Goal: Information Seeking & Learning: Learn about a topic

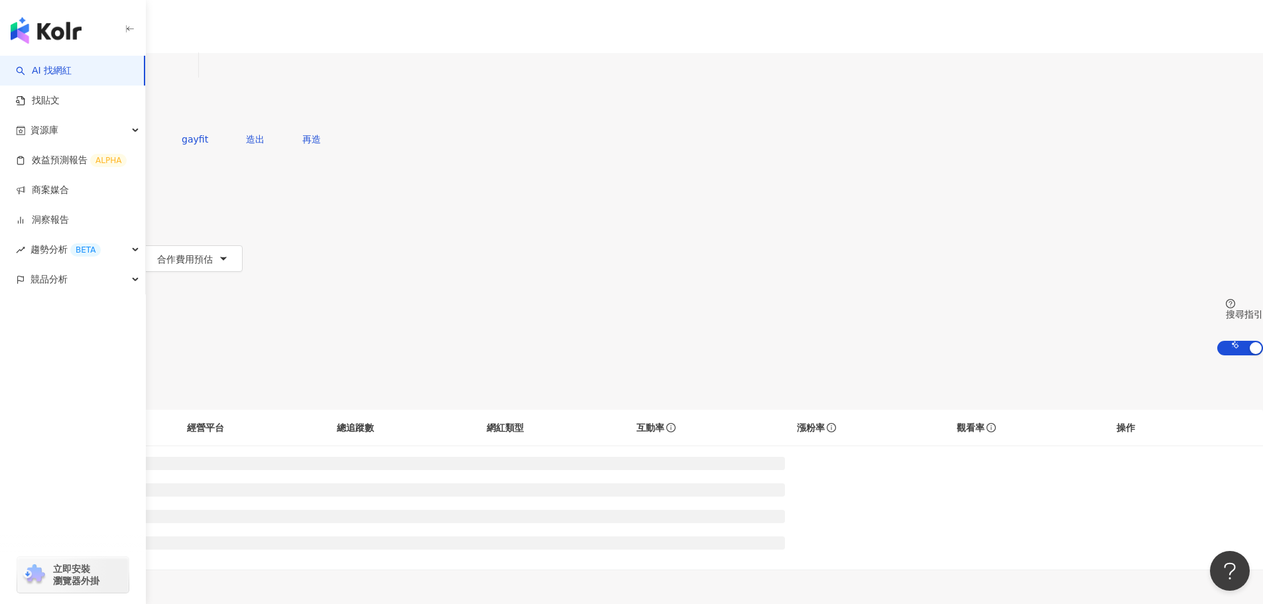
click at [54, 75] on div "不分平台" at bounding box center [31, 64] width 46 height 21
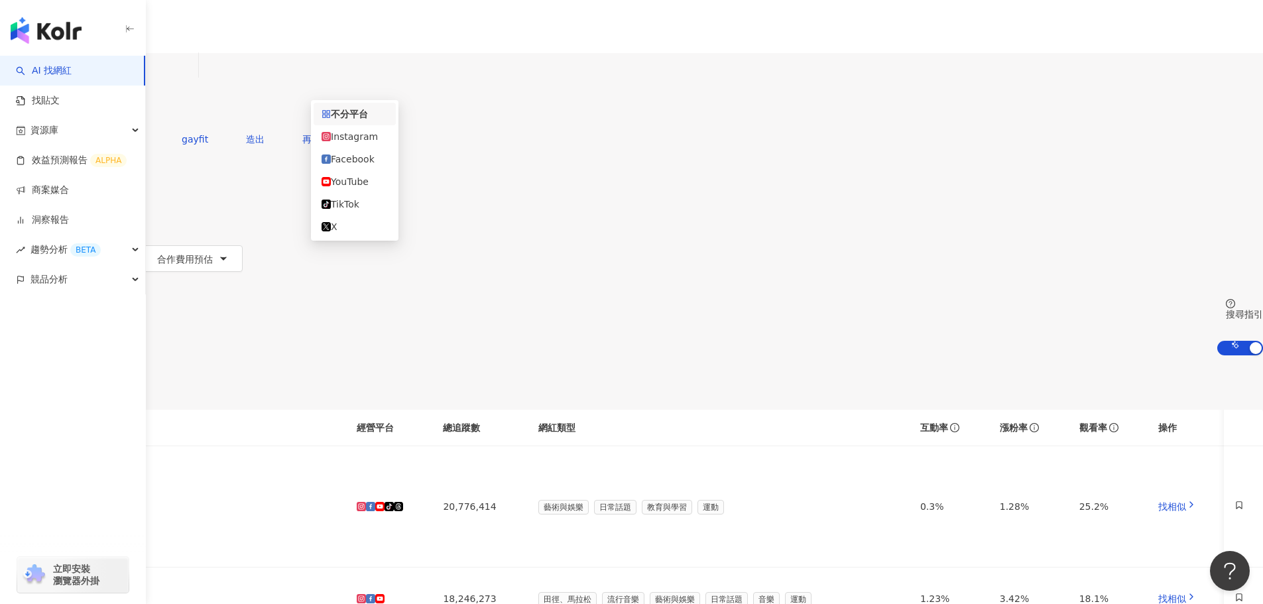
click at [233, 128] on div "all 不分平台 台灣 搜尋 您可能感興趣： gaymuscles gayfit 造出 再造 類型 性別 追蹤數 互動率 觀看率 合作費用預估 更多篩選 搜尋…" at bounding box center [631, 204] width 1263 height 302
click at [62, 166] on button "類型" at bounding box center [31, 179] width 62 height 27
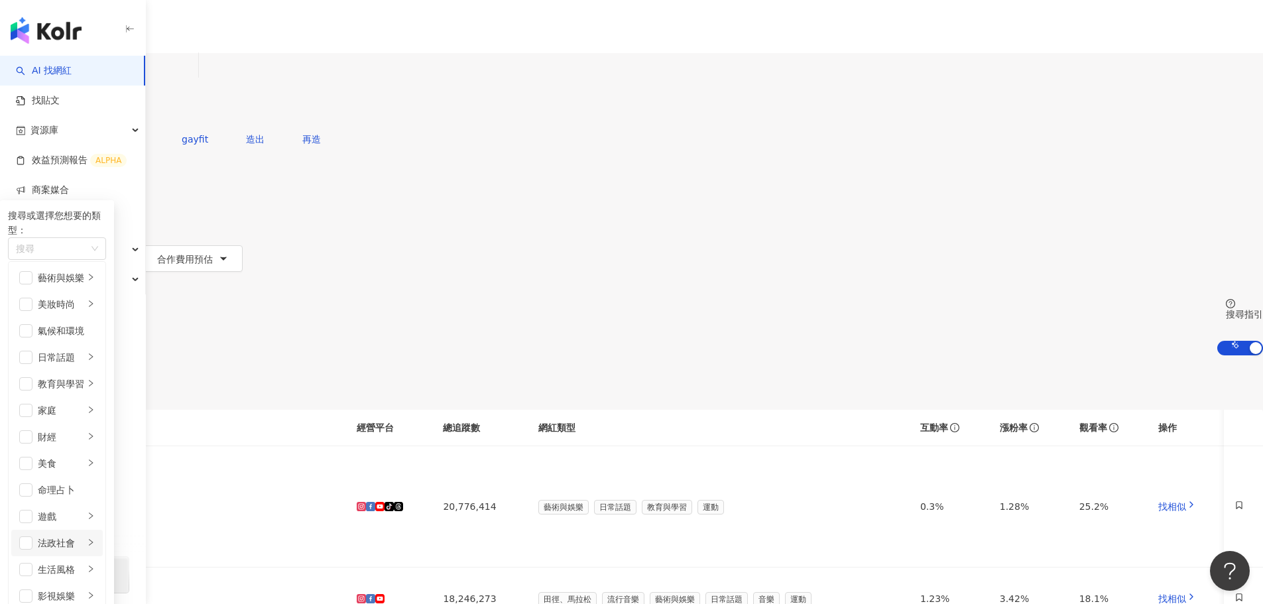
scroll to position [133, 0]
click at [95, 406] on icon "right" at bounding box center [91, 410] width 8 height 8
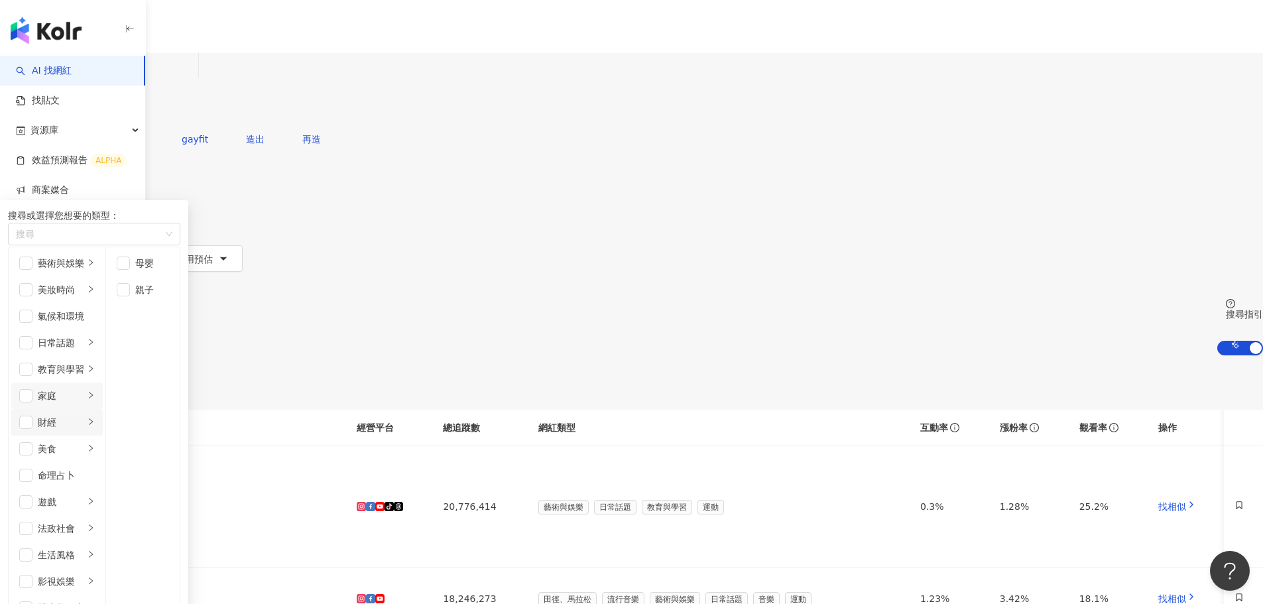
click at [95, 418] on icon "right" at bounding box center [91, 422] width 8 height 8
click at [103, 435] on li "美食" at bounding box center [56, 448] width 91 height 27
click at [95, 468] on div "命理占卜" at bounding box center [66, 475] width 57 height 15
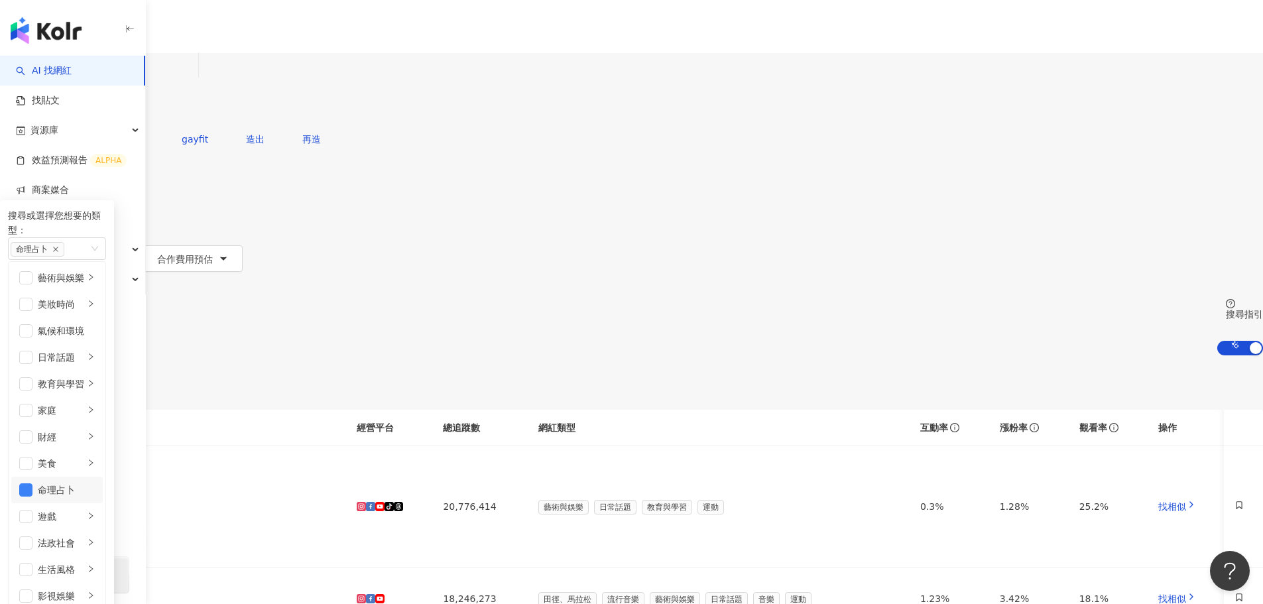
click at [95, 483] on div "命理占卜" at bounding box center [66, 490] width 57 height 15
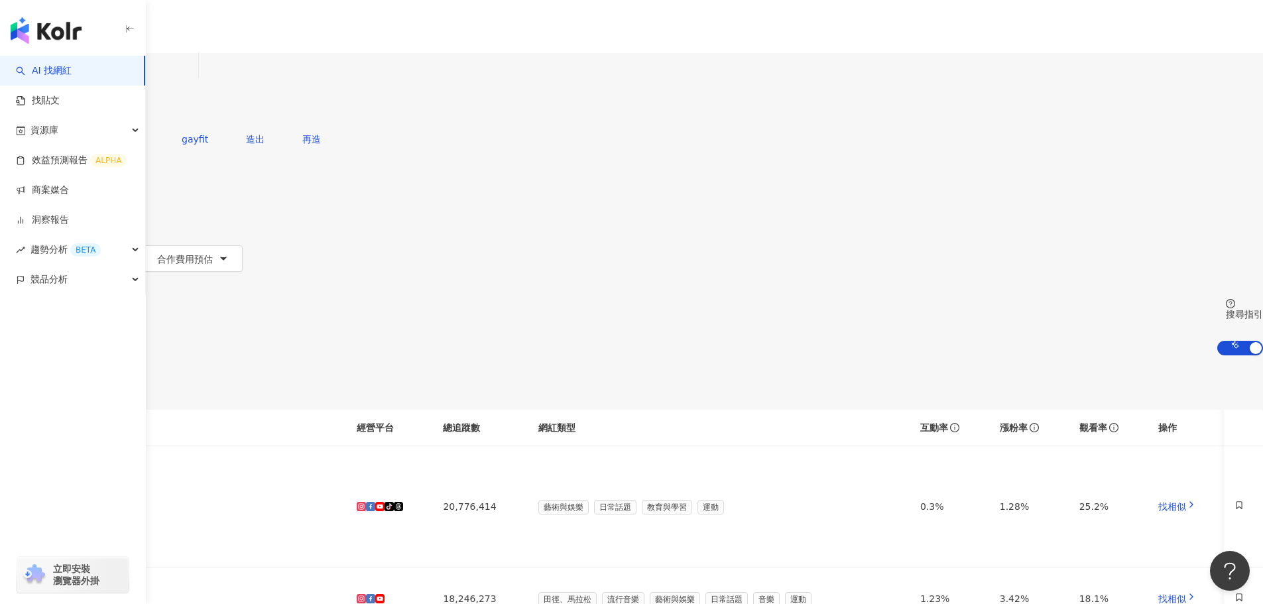
drag, startPoint x: 250, startPoint y: 209, endPoint x: 411, endPoint y: 26, distance: 244.2
click at [193, 78] on input "search" at bounding box center [139, 65] width 107 height 25
click at [62, 166] on button "類型" at bounding box center [31, 179] width 62 height 27
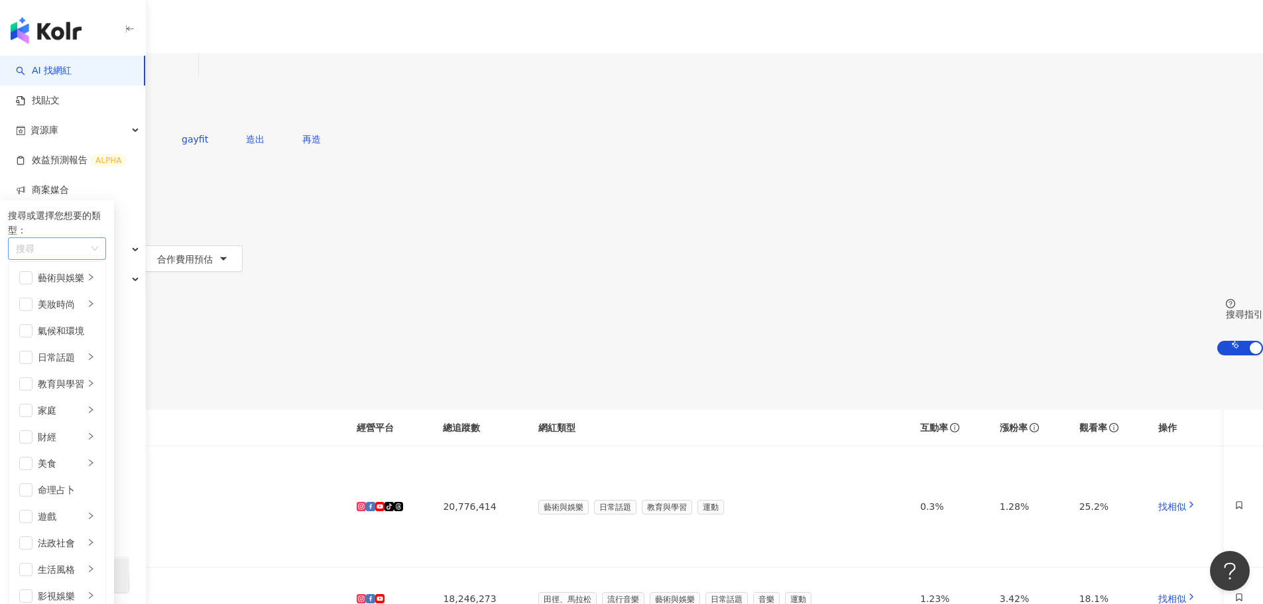
click at [89, 244] on div "button" at bounding box center [50, 249] width 79 height 10
type input "*"
type input "**"
click at [327, 265] on div "寵物" at bounding box center [169, 272] width 317 height 15
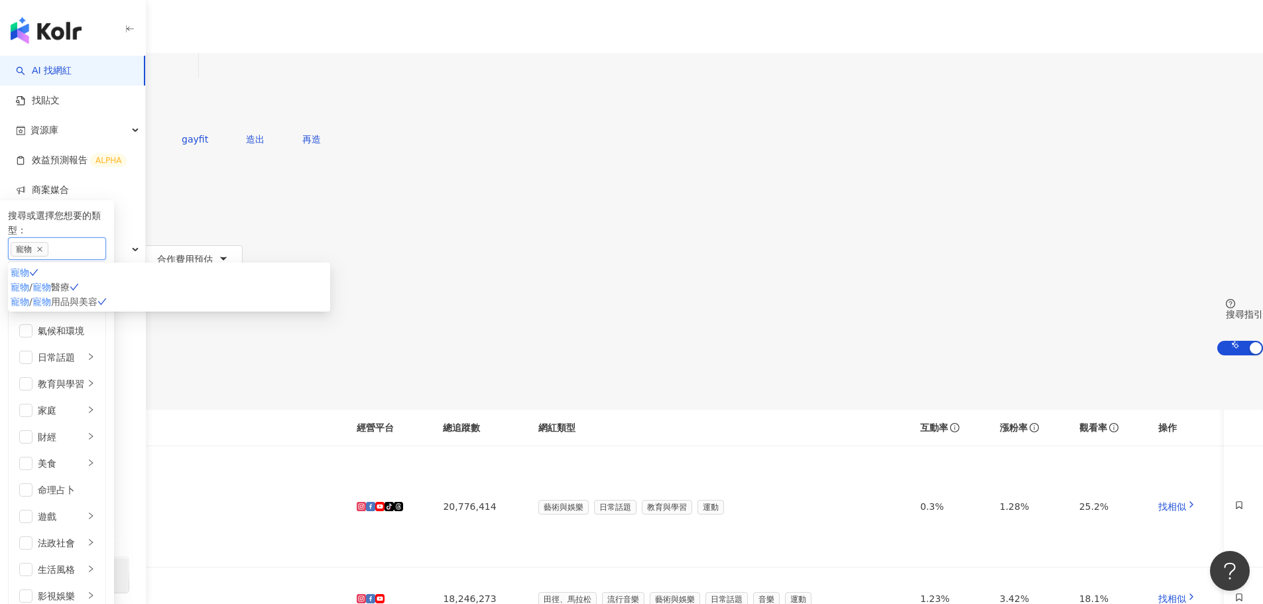
click at [327, 283] on div "寵物 / 寵物 醫療" at bounding box center [169, 287] width 317 height 15
click at [42, 227] on span "追蹤數" at bounding box center [28, 232] width 28 height 11
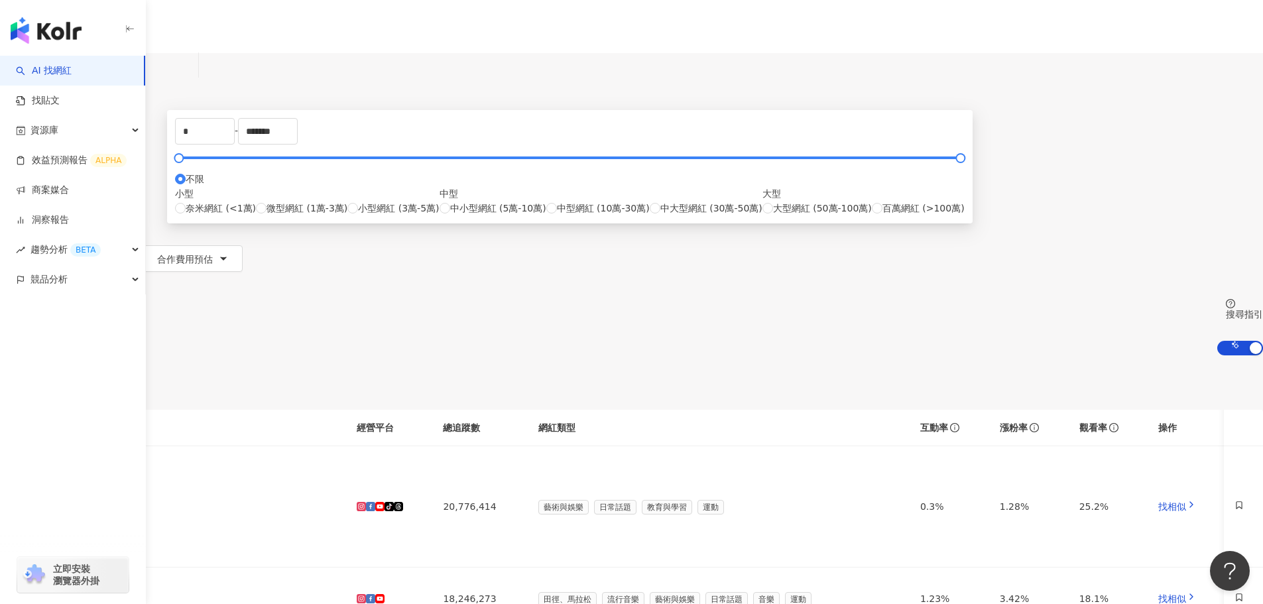
click at [54, 76] on div "不分平台" at bounding box center [31, 64] width 46 height 21
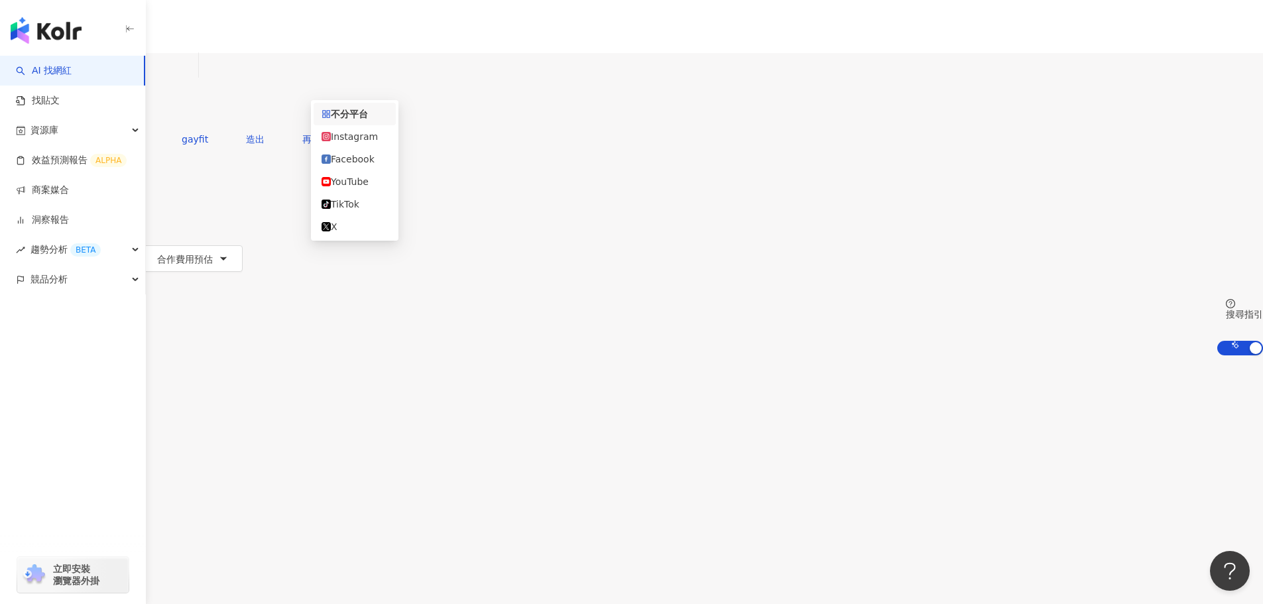
click at [54, 76] on div "不分平台" at bounding box center [31, 64] width 46 height 21
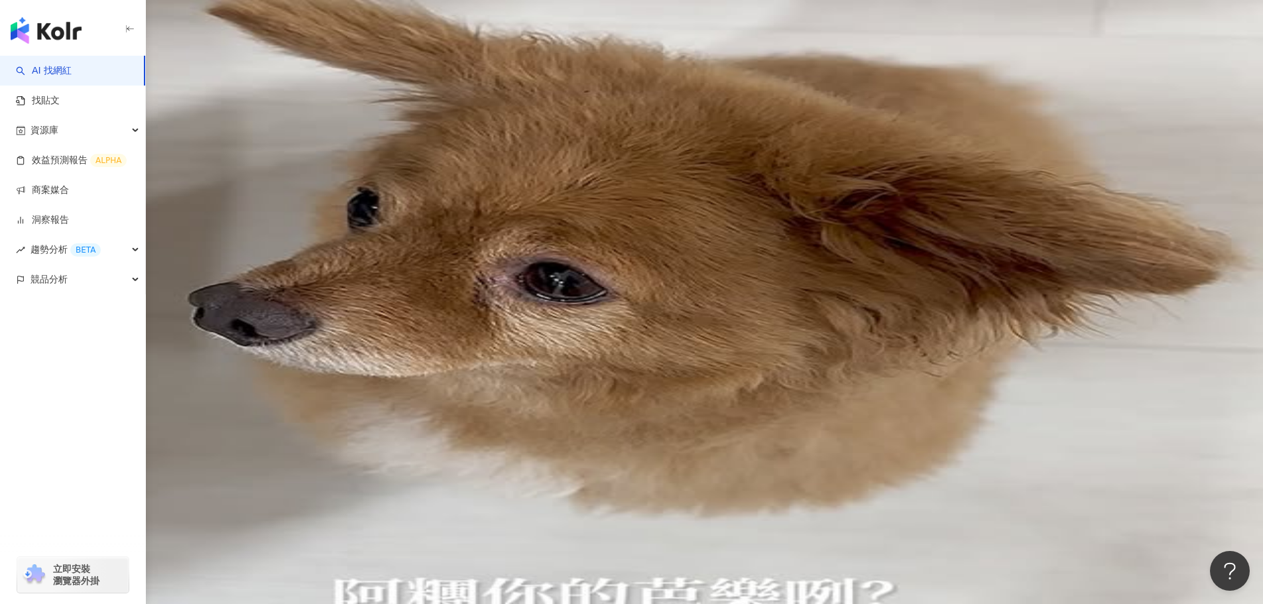
click at [62, 192] on button "性別" at bounding box center [31, 205] width 62 height 27
click at [54, 71] on div "不分平台" at bounding box center [31, 64] width 46 height 21
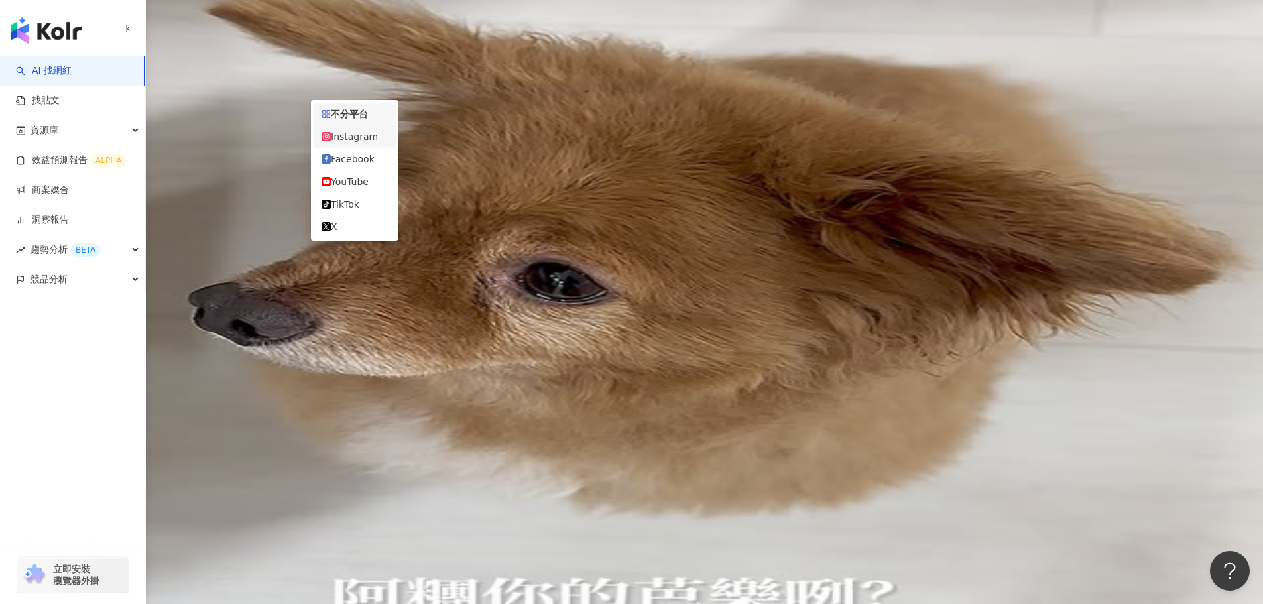
click at [378, 137] on div "Instagram" at bounding box center [354, 136] width 66 height 15
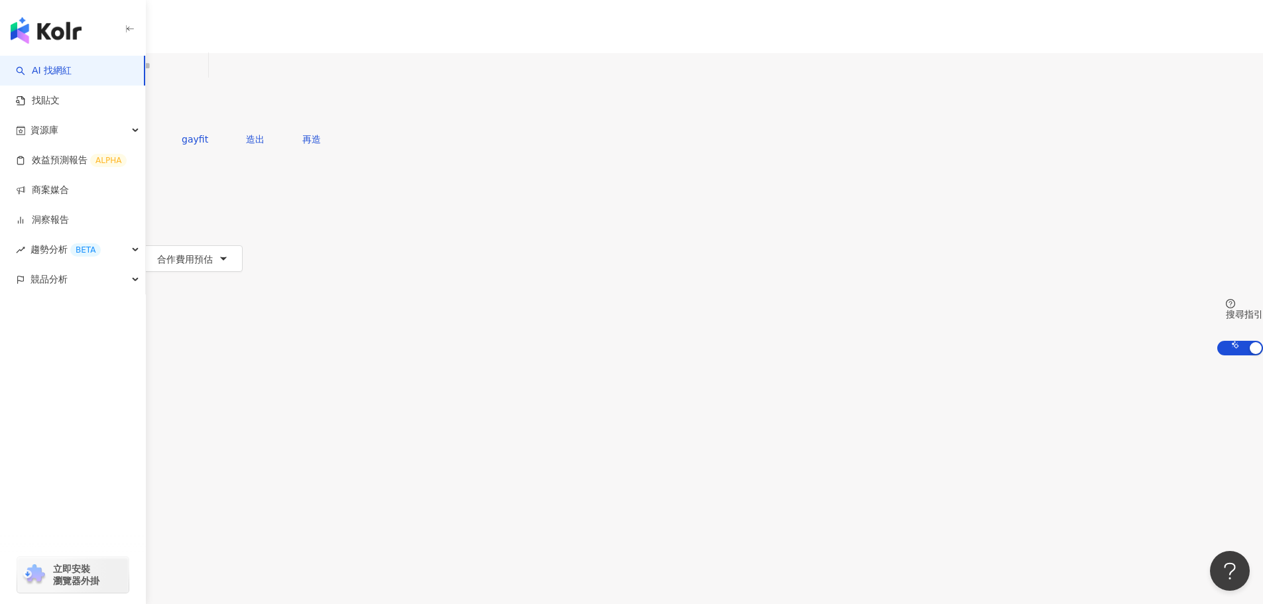
click at [58, 227] on icon "button" at bounding box center [52, 232] width 11 height 11
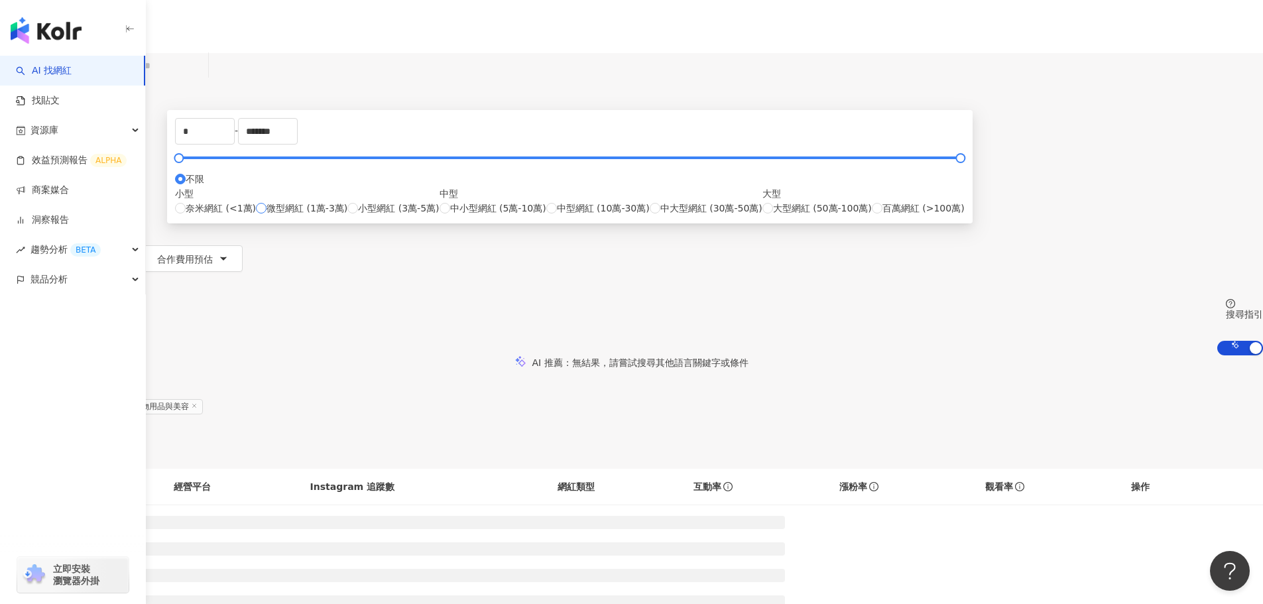
click at [347, 215] on label "微型網紅 (1萬-3萬)" at bounding box center [301, 208] width 91 height 15
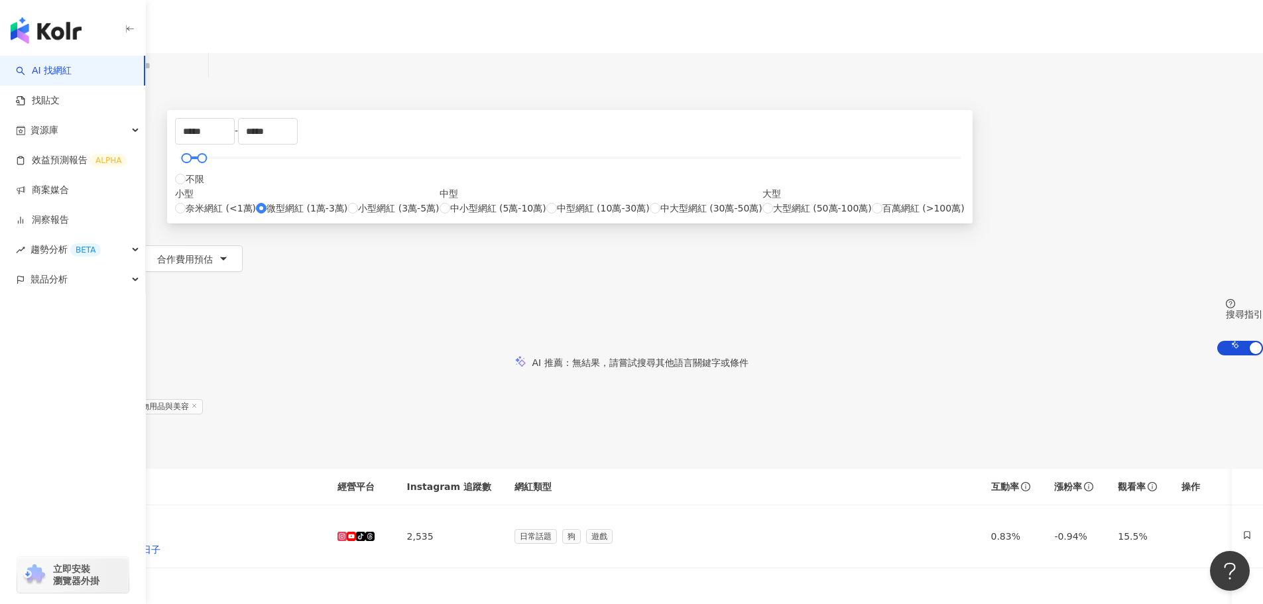
type input "*****"
click at [47, 107] on span "搜尋" at bounding box center [38, 112] width 19 height 11
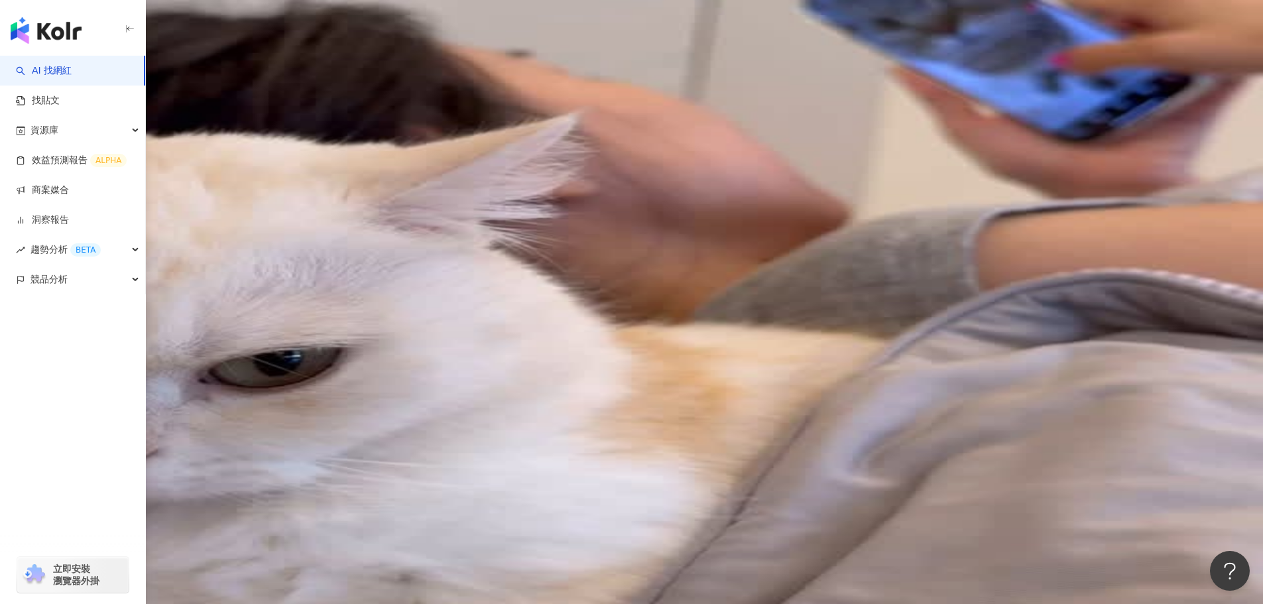
click at [66, 280] on span "更多篩選" at bounding box center [47, 285] width 37 height 11
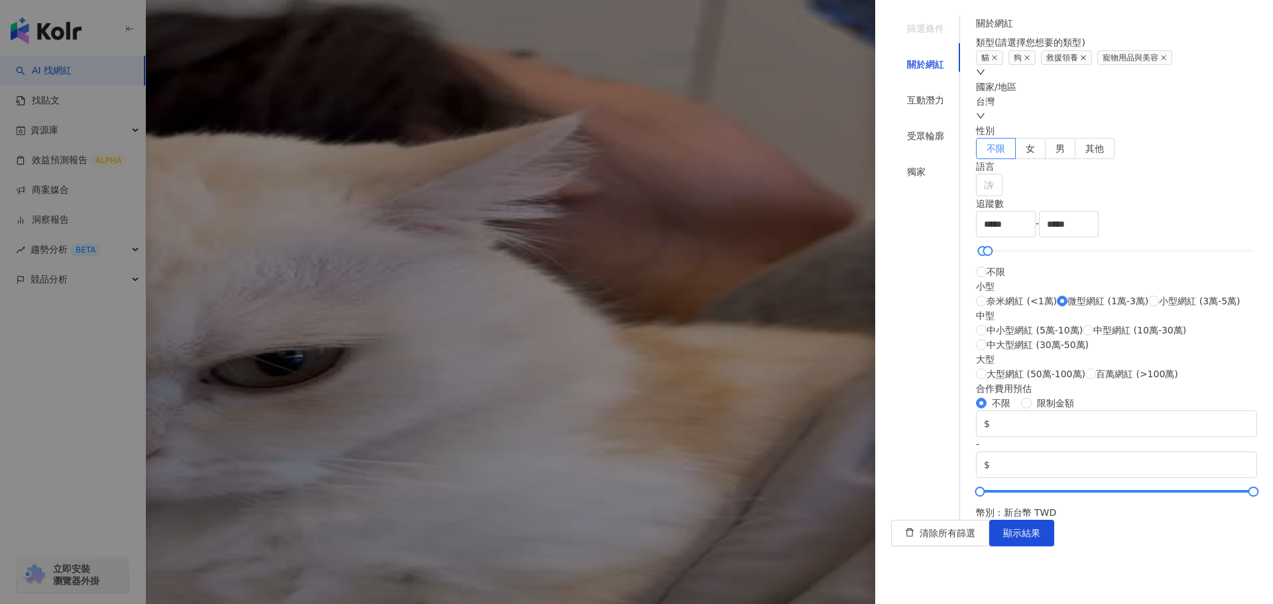
click at [1086, 60] on icon "close" at bounding box center [1082, 57] width 5 height 5
click at [937, 87] on div "互動潛力" at bounding box center [925, 99] width 69 height 25
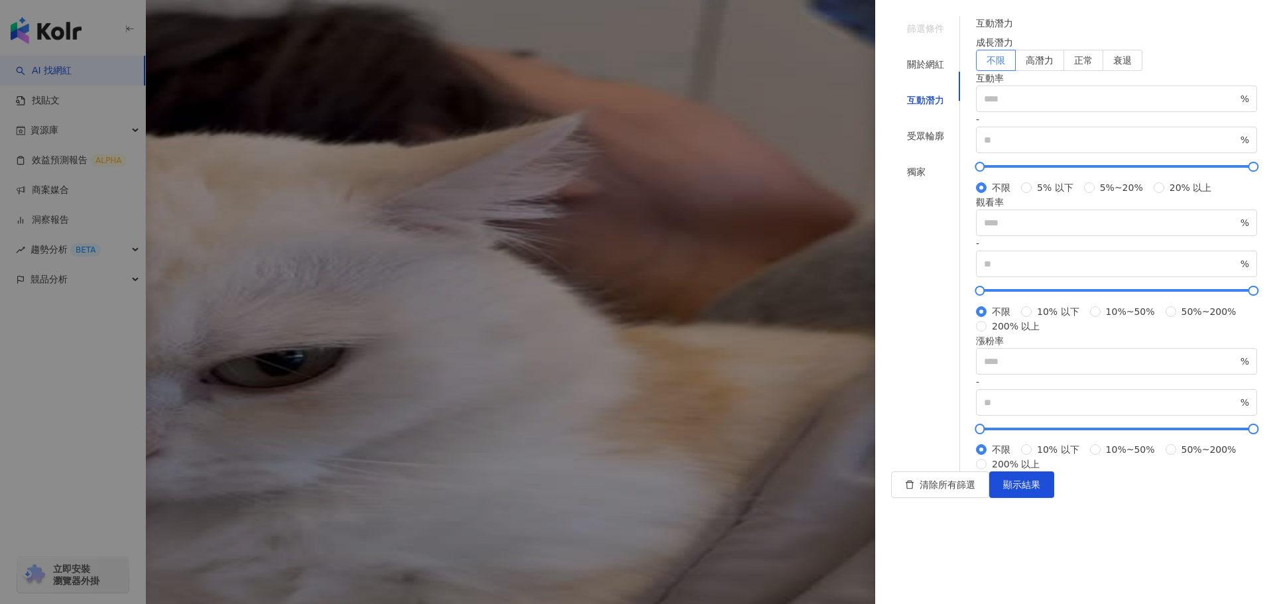
scroll to position [0, 0]
click at [934, 123] on div "受眾輪廓" at bounding box center [925, 135] width 69 height 25
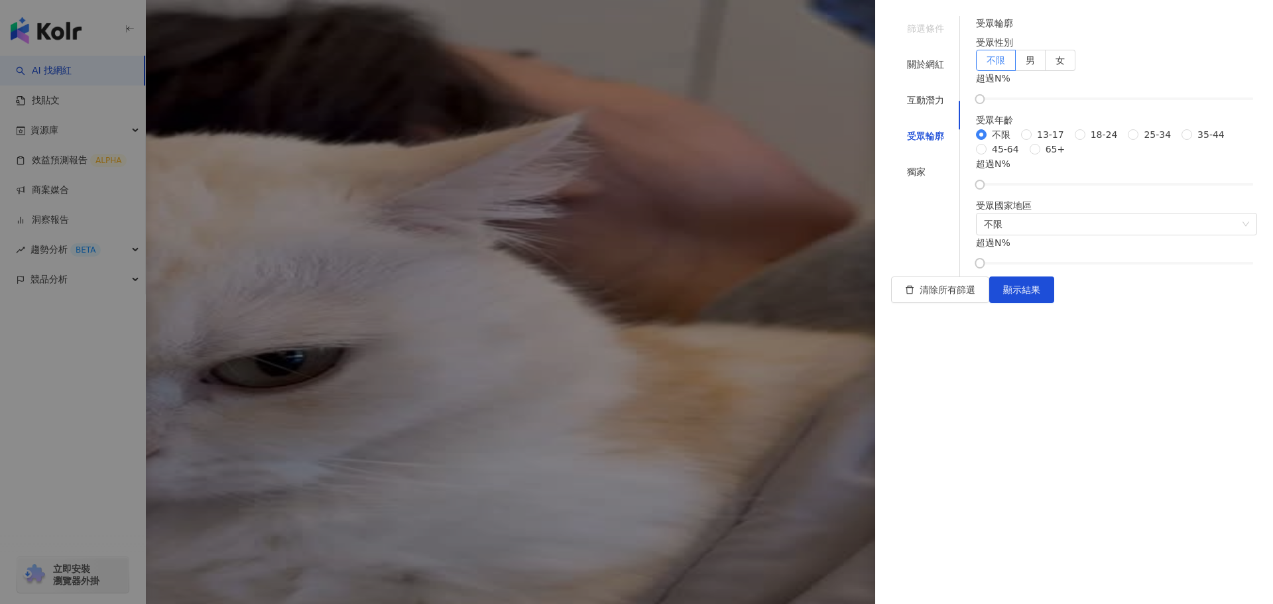
scroll to position [40, 0]
click at [920, 159] on div "獨家" at bounding box center [925, 171] width 69 height 25
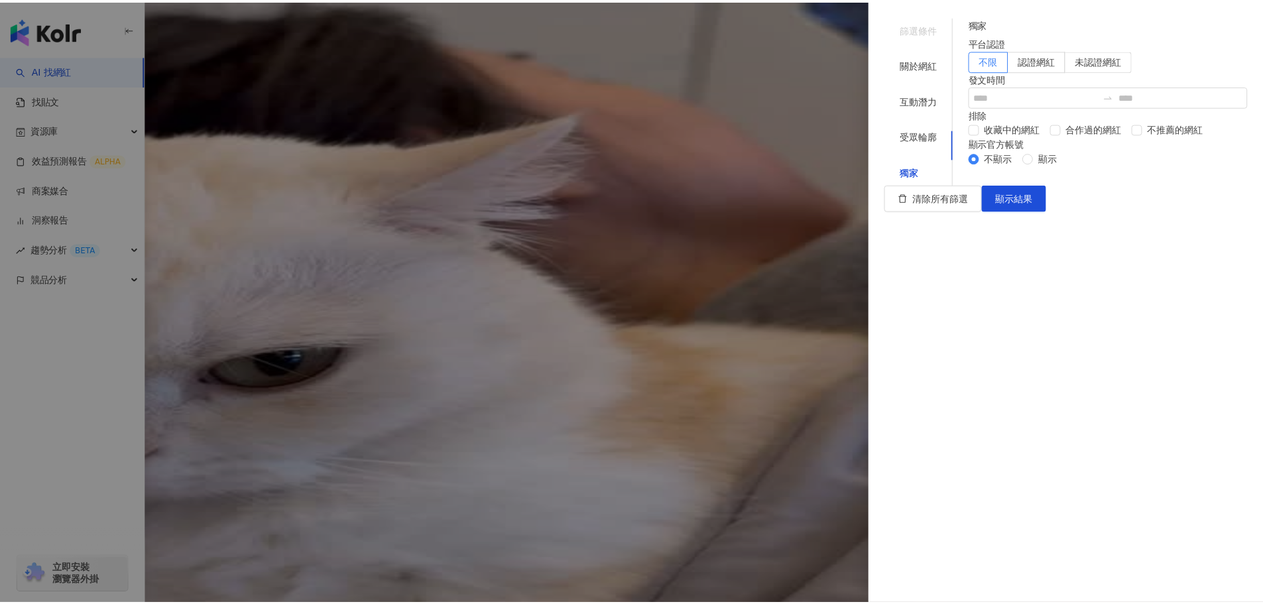
scroll to position [0, 0]
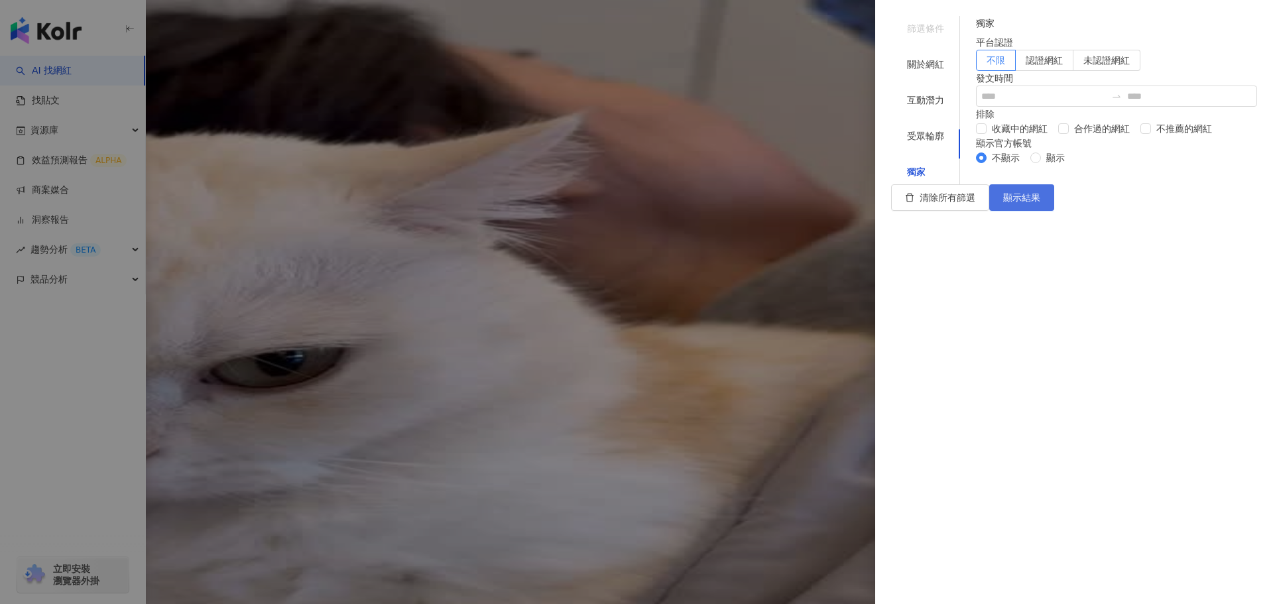
click at [1054, 211] on button "顯示結果" at bounding box center [1021, 197] width 65 height 27
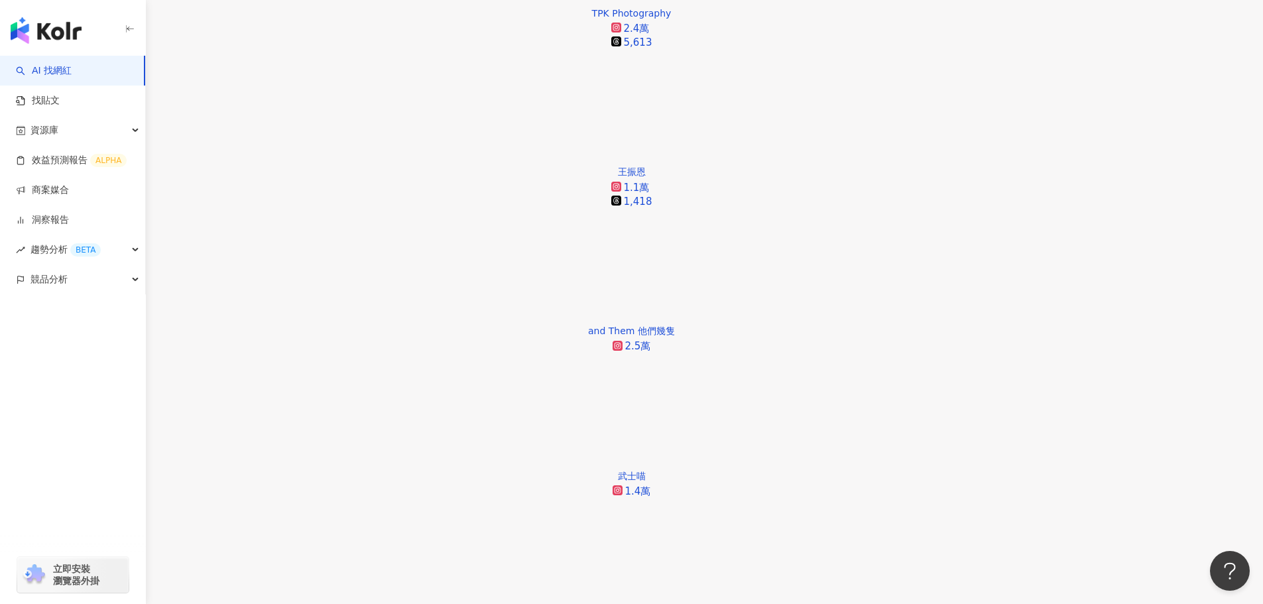
scroll to position [795, 0]
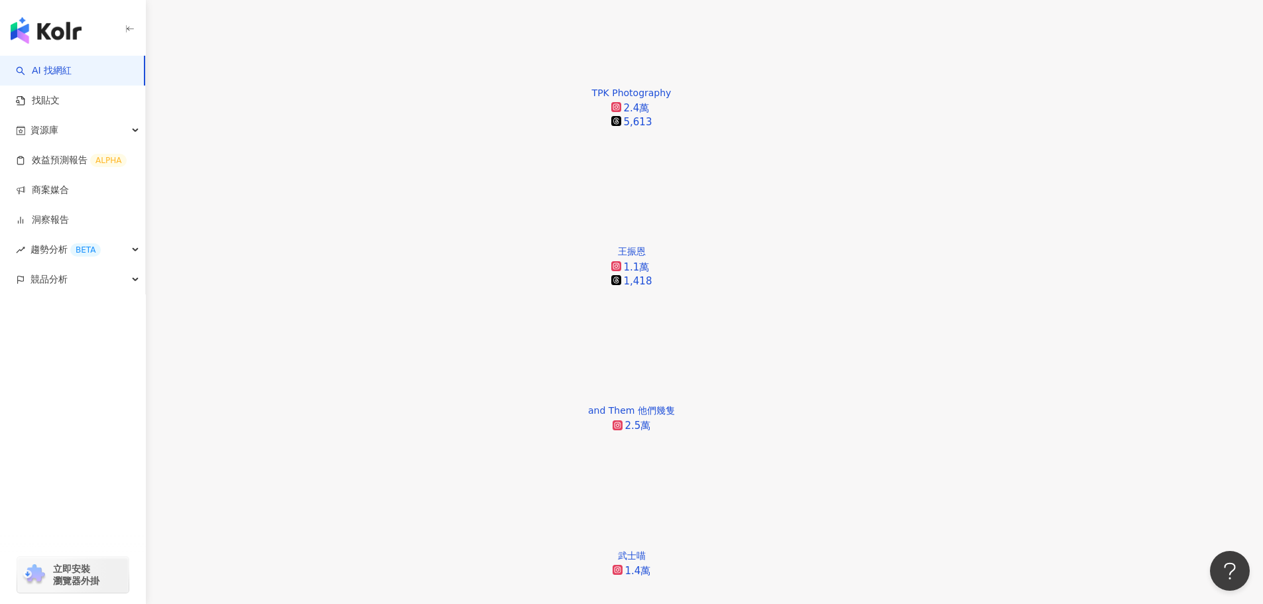
scroll to position [663, 0]
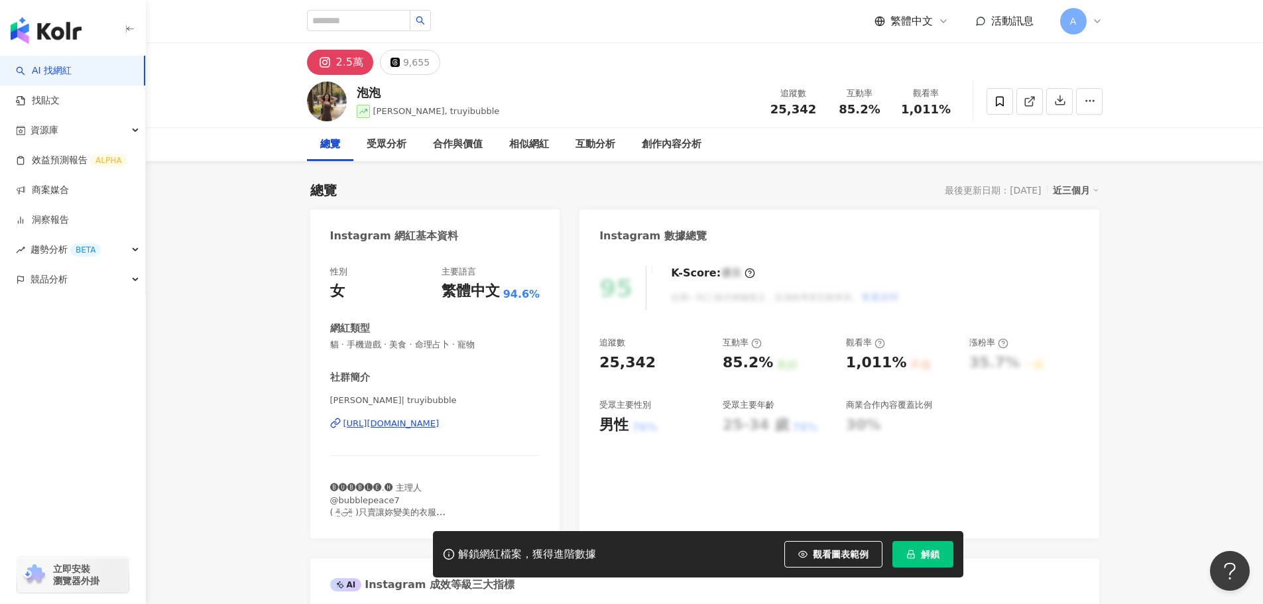
click at [1033, 99] on polyline at bounding box center [1032, 98] width 3 height 3
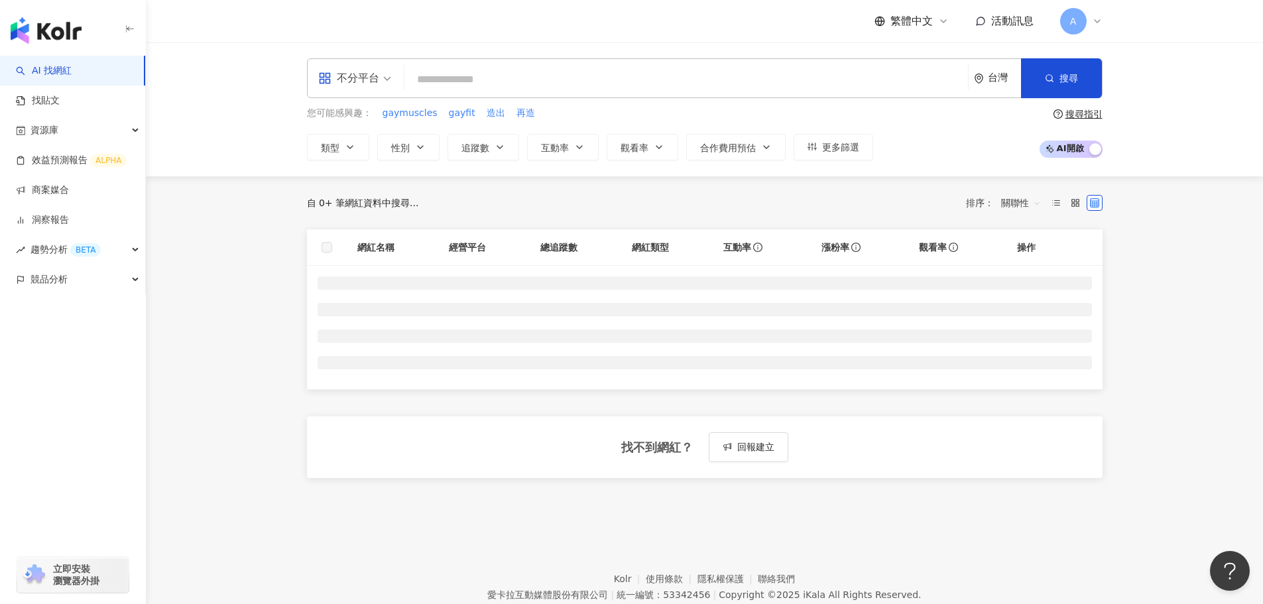
click at [619, 84] on input "search" at bounding box center [686, 79] width 553 height 25
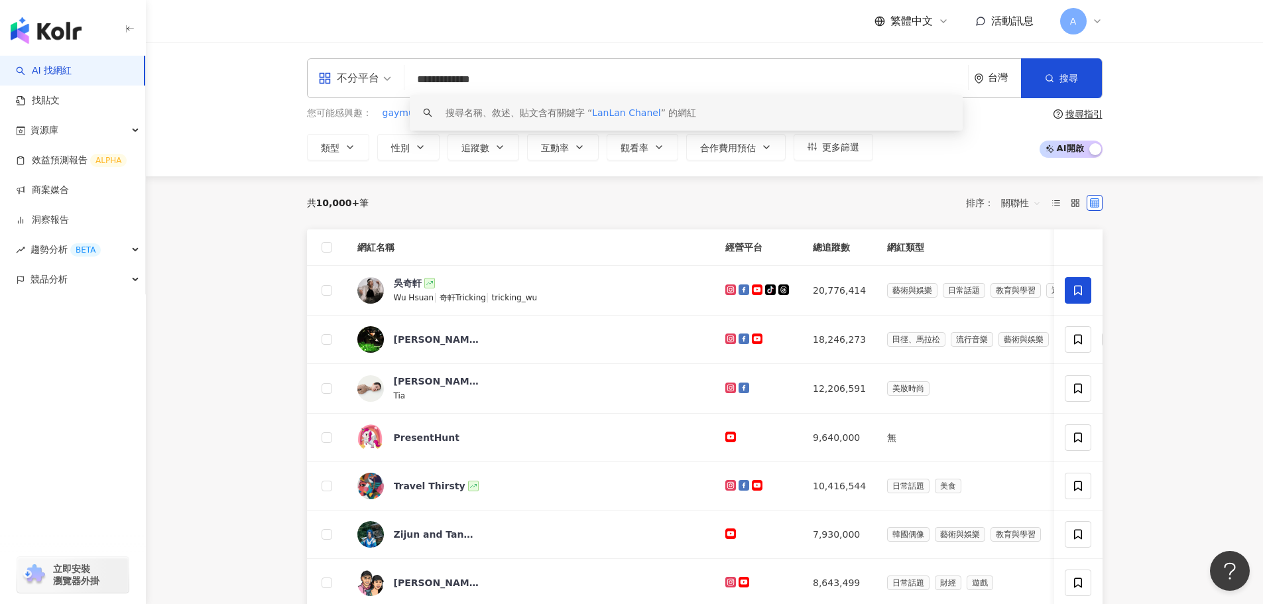
click at [483, 78] on input "**********" at bounding box center [686, 79] width 553 height 25
type input "**********"
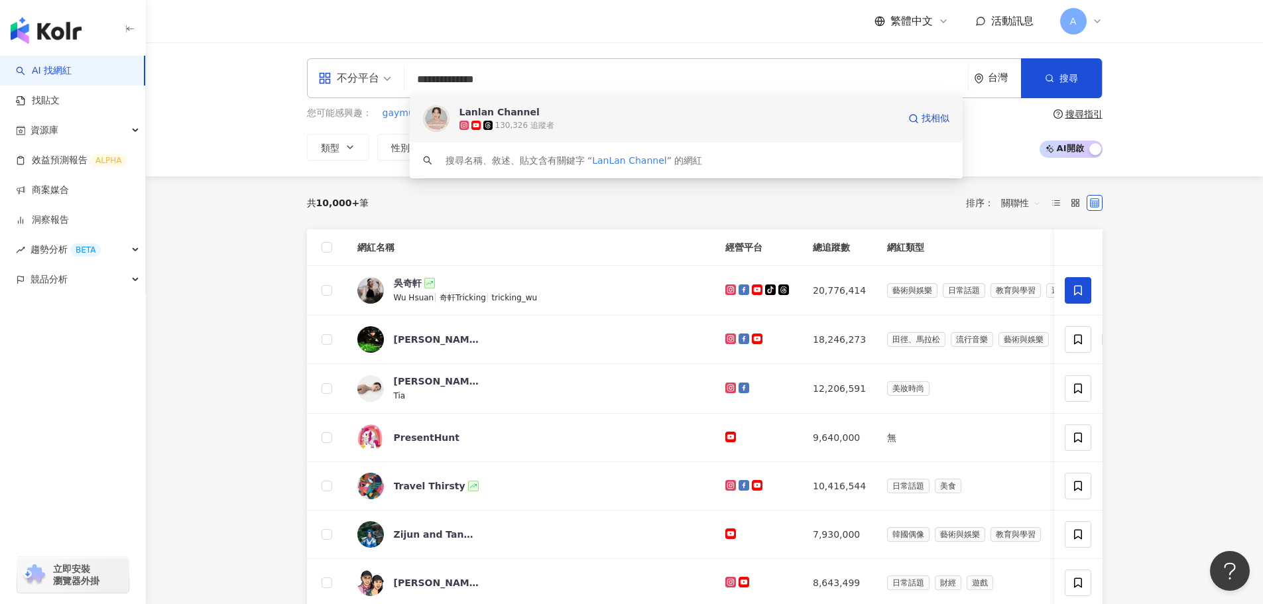
click at [591, 119] on div "130,326 追蹤者" at bounding box center [678, 125] width 439 height 13
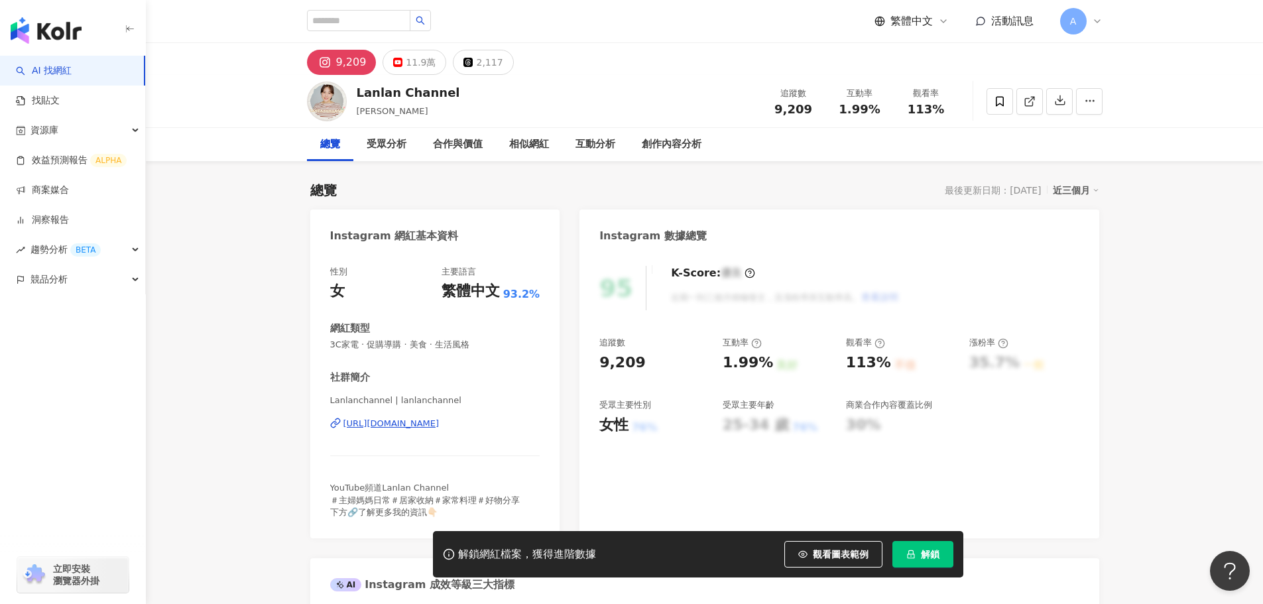
click at [927, 561] on button "解鎖" at bounding box center [922, 554] width 61 height 27
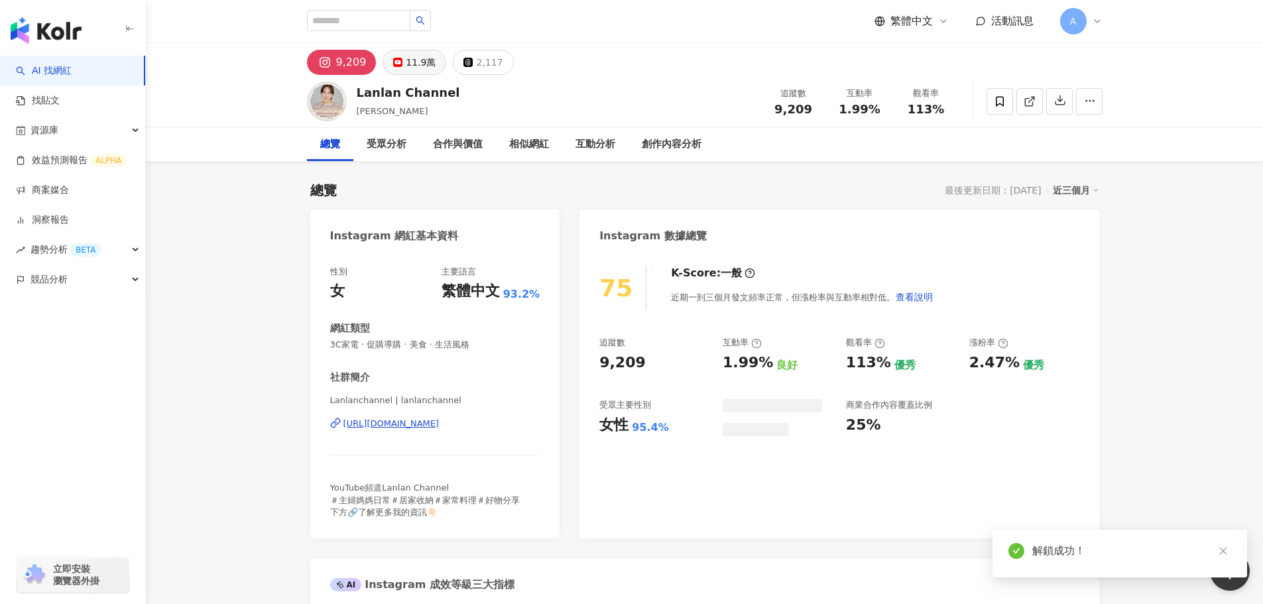
click at [422, 59] on div "11.9萬" at bounding box center [421, 62] width 30 height 19
click at [406, 61] on div "11.9萬" at bounding box center [421, 62] width 30 height 19
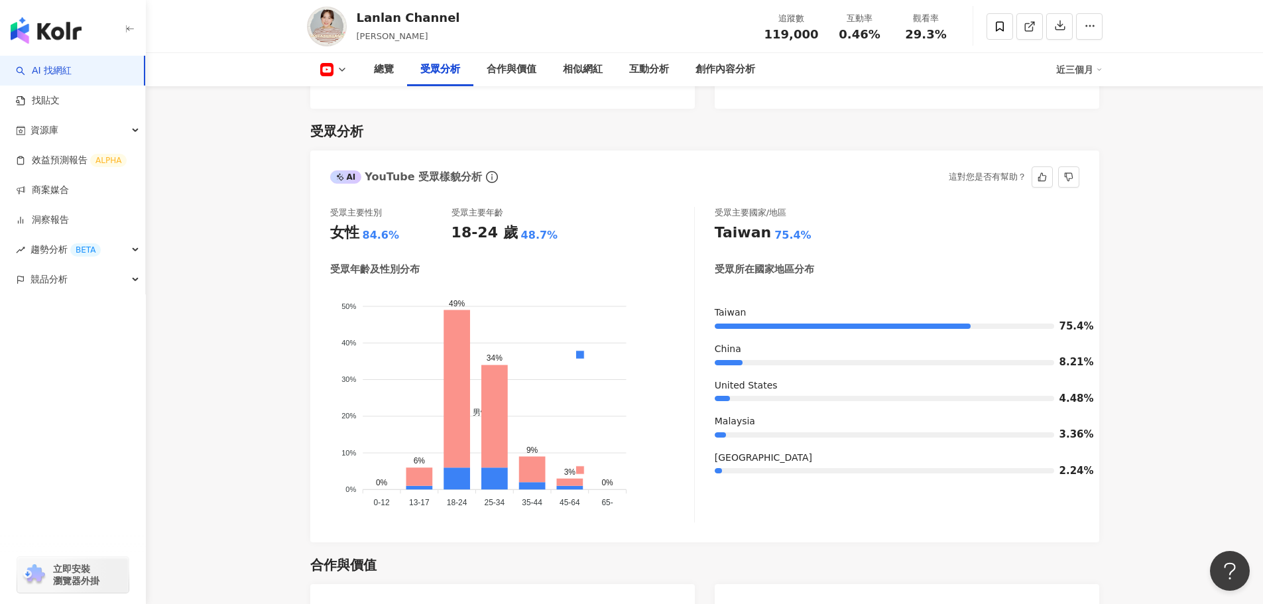
scroll to position [1127, 0]
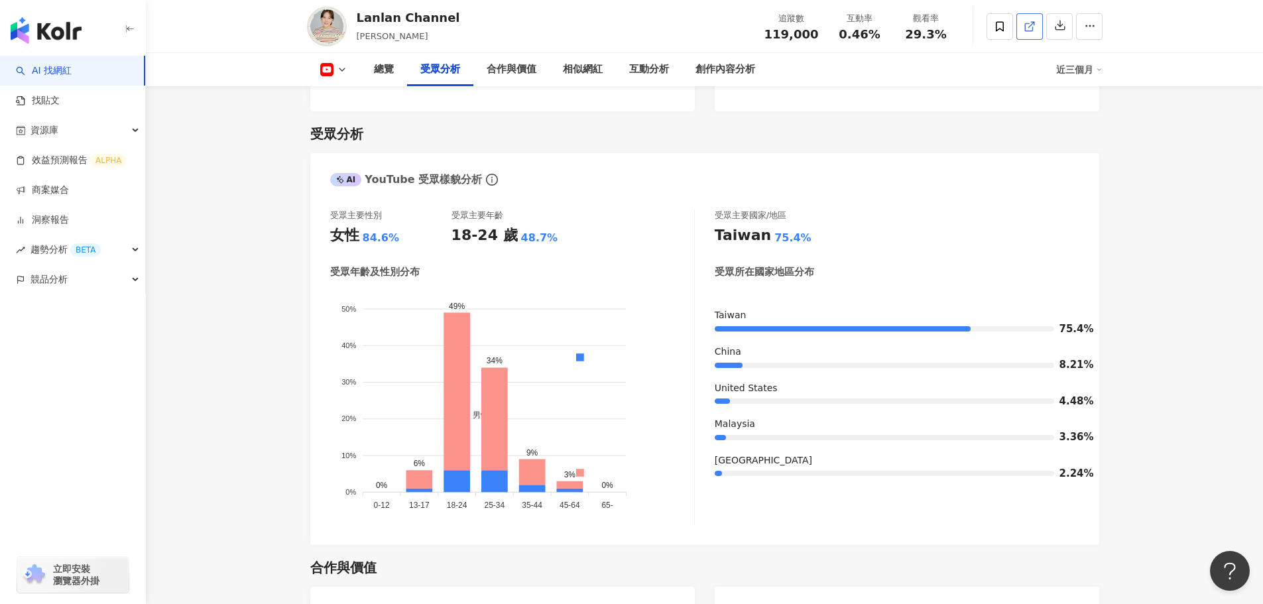
click at [1029, 32] on span at bounding box center [1029, 26] width 12 height 14
click at [1030, 24] on icon at bounding box center [1029, 27] width 12 height 12
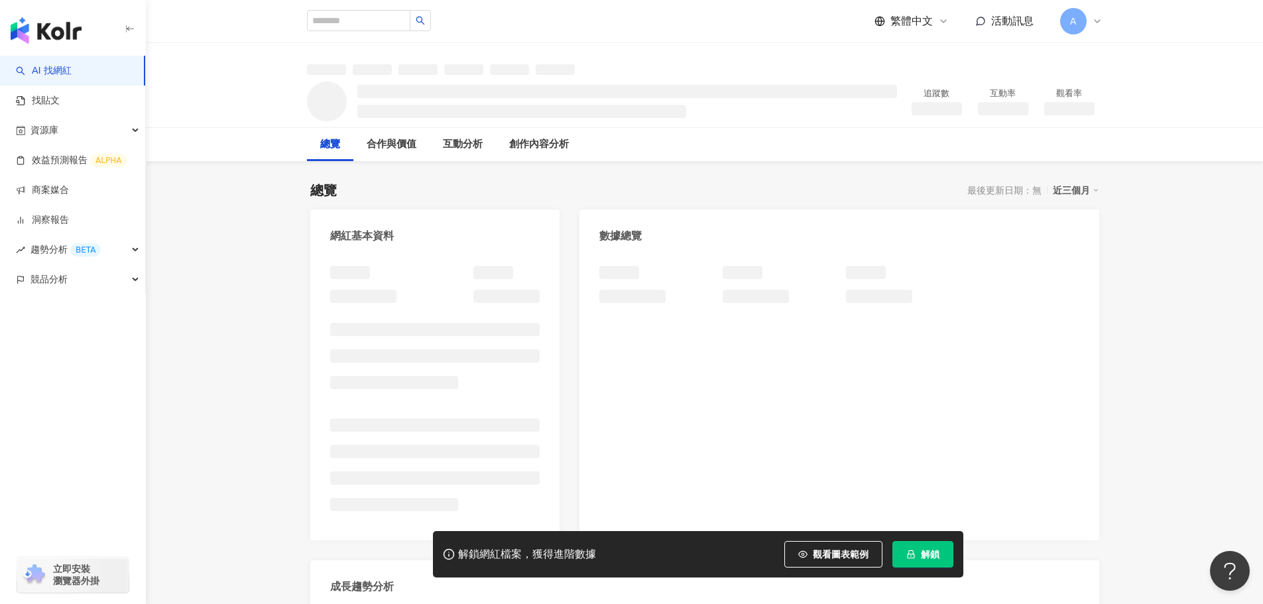
click at [249, 148] on div "總覽 合作與價值 互動分析 創作內容分析" at bounding box center [704, 144] width 1117 height 33
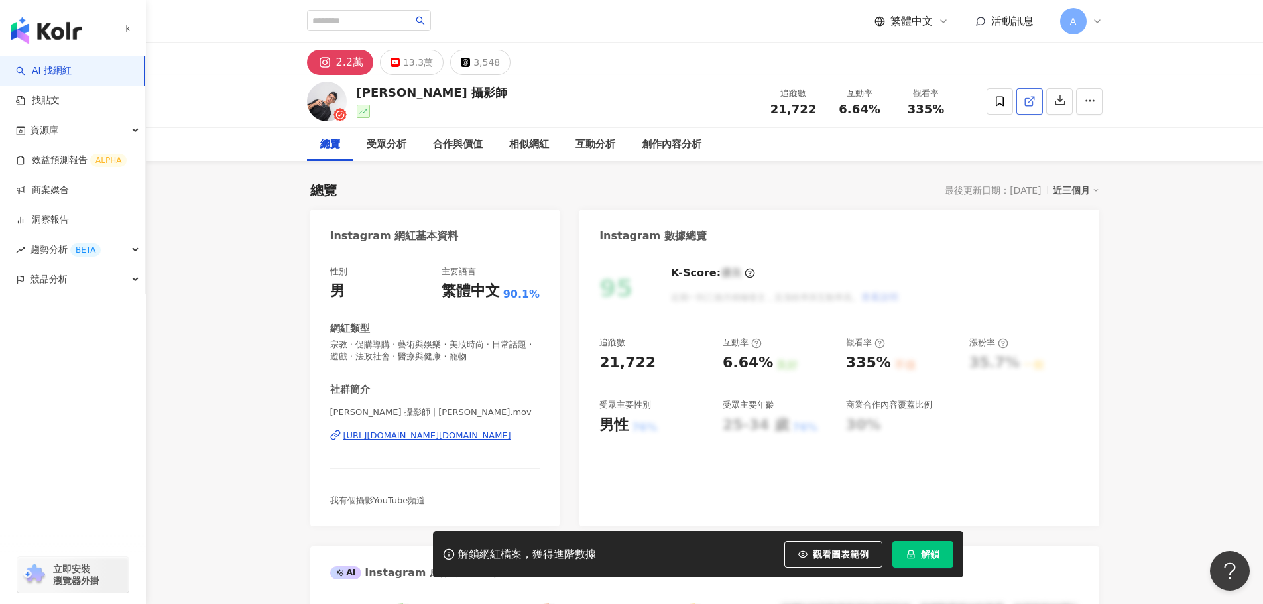
click at [1021, 99] on link at bounding box center [1029, 101] width 27 height 27
click at [918, 557] on button "解鎖" at bounding box center [922, 554] width 61 height 27
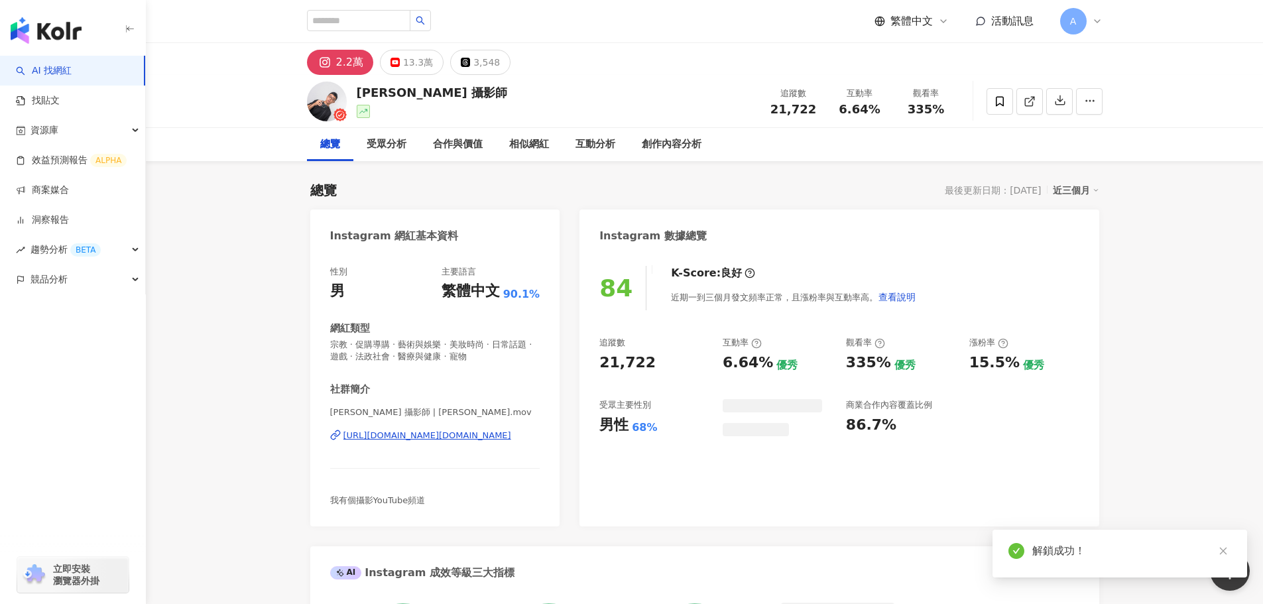
scroll to position [398, 0]
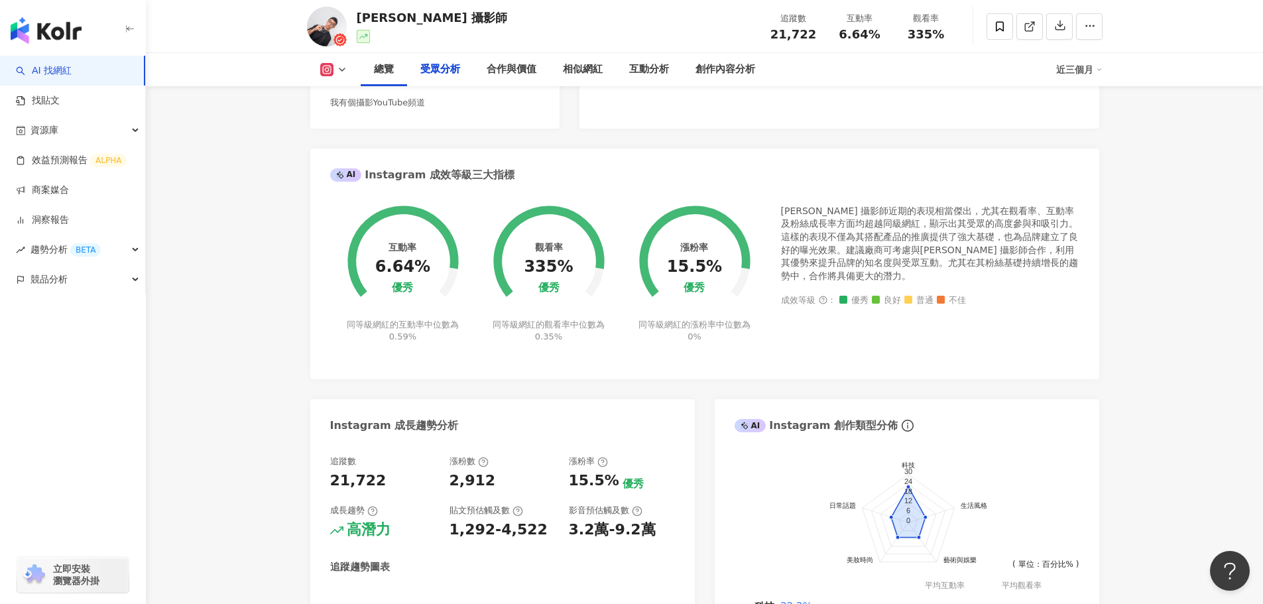
scroll to position [1127, 0]
